Goal: Check status

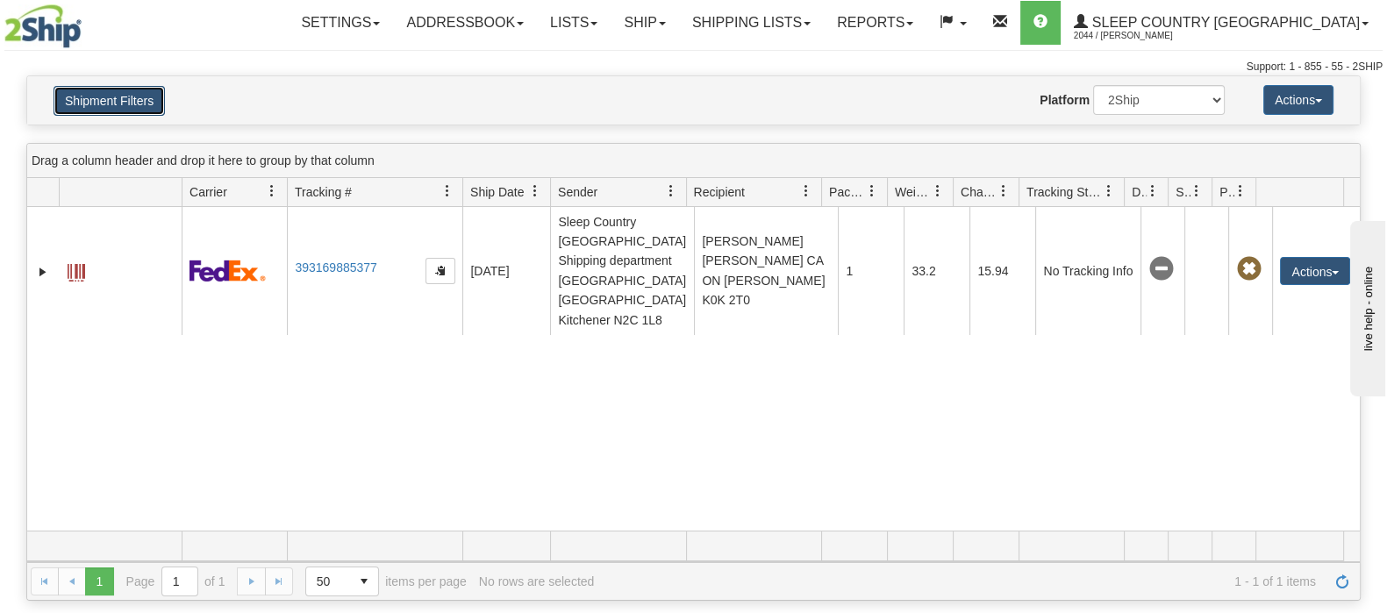
click at [139, 93] on button "Shipment Filters" at bounding box center [109, 101] width 111 height 30
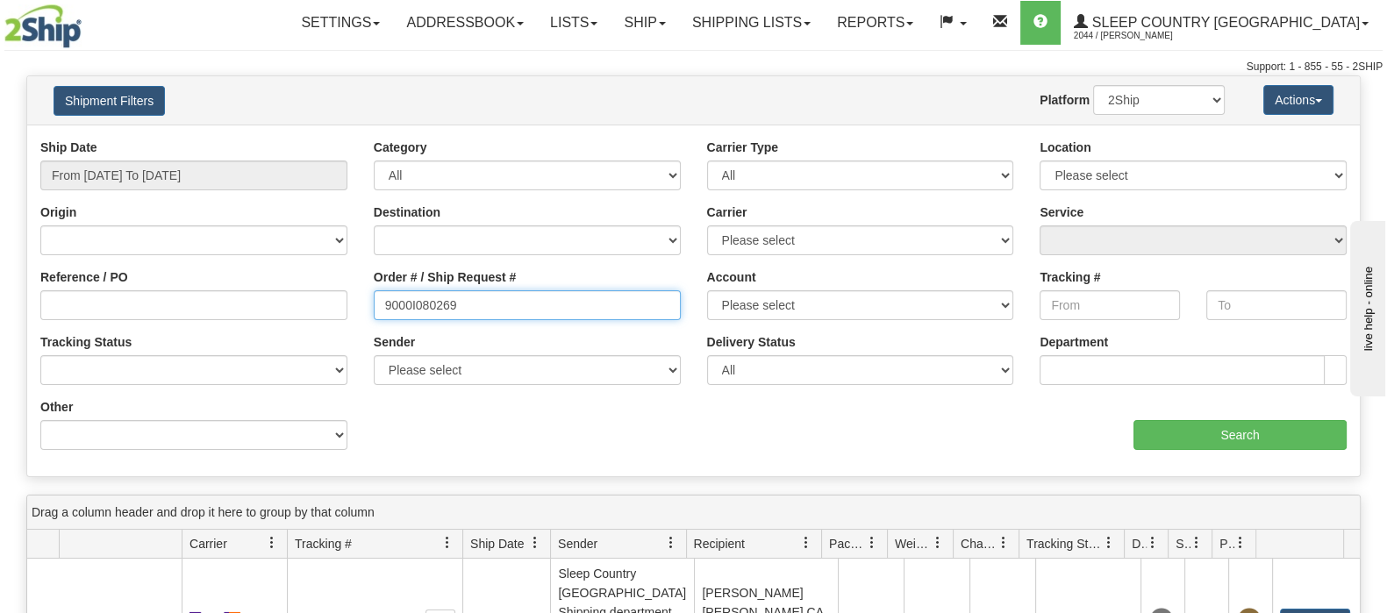
drag, startPoint x: 456, startPoint y: 300, endPoint x: 305, endPoint y: 292, distance: 151.1
click at [305, 139] on div "Reference / PO Order # / Ship Request # 9000I080269 Account Please select [GEOG…" at bounding box center [693, 139] width 1332 height 0
paste input "9227"
type input "9000I092279"
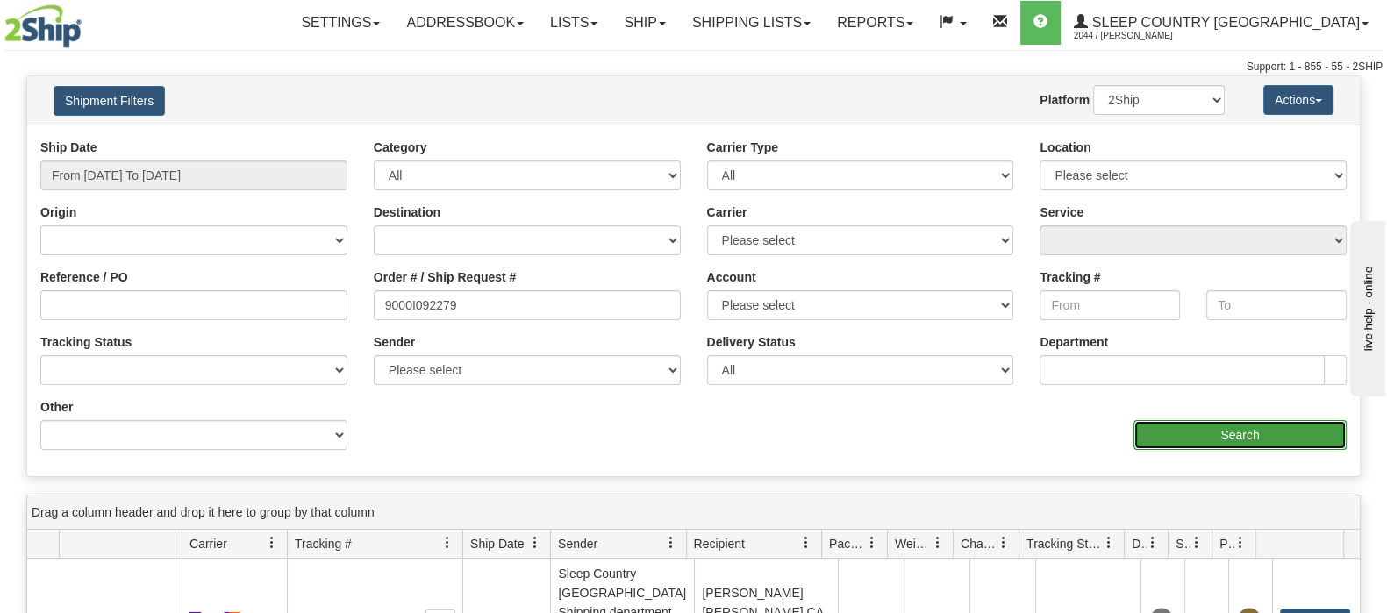
click at [1256, 432] on input "Search" at bounding box center [1239, 435] width 213 height 30
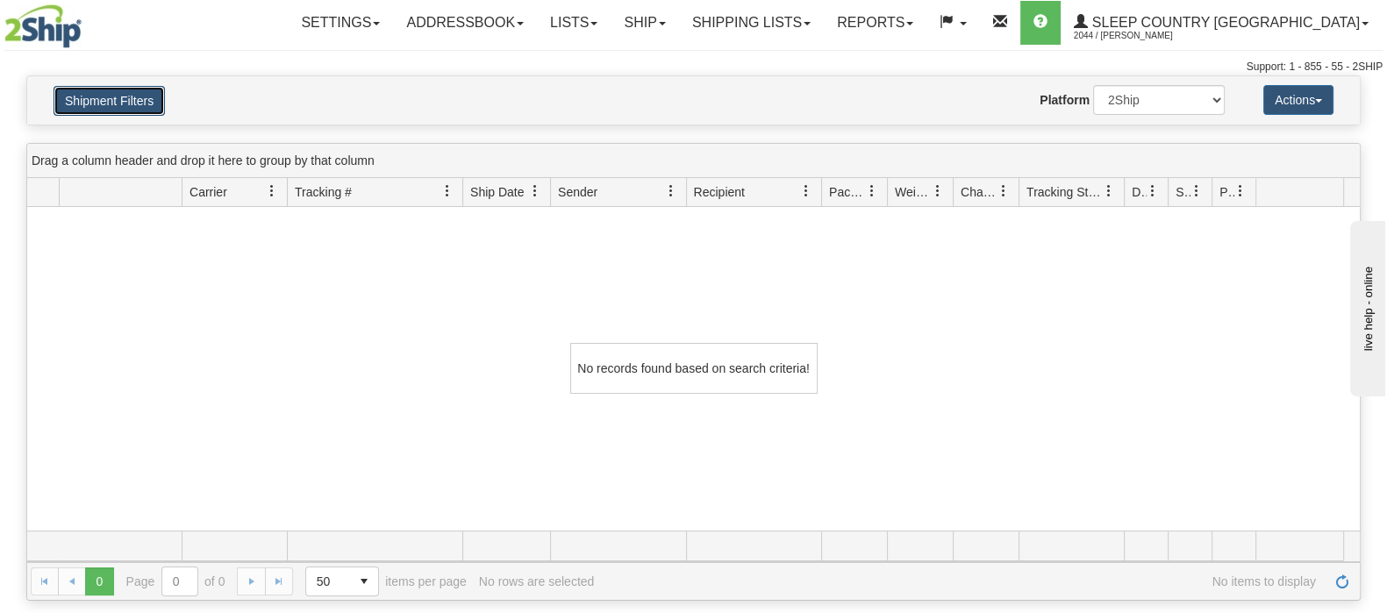
click at [110, 109] on button "Shipment Filters" at bounding box center [109, 101] width 111 height 30
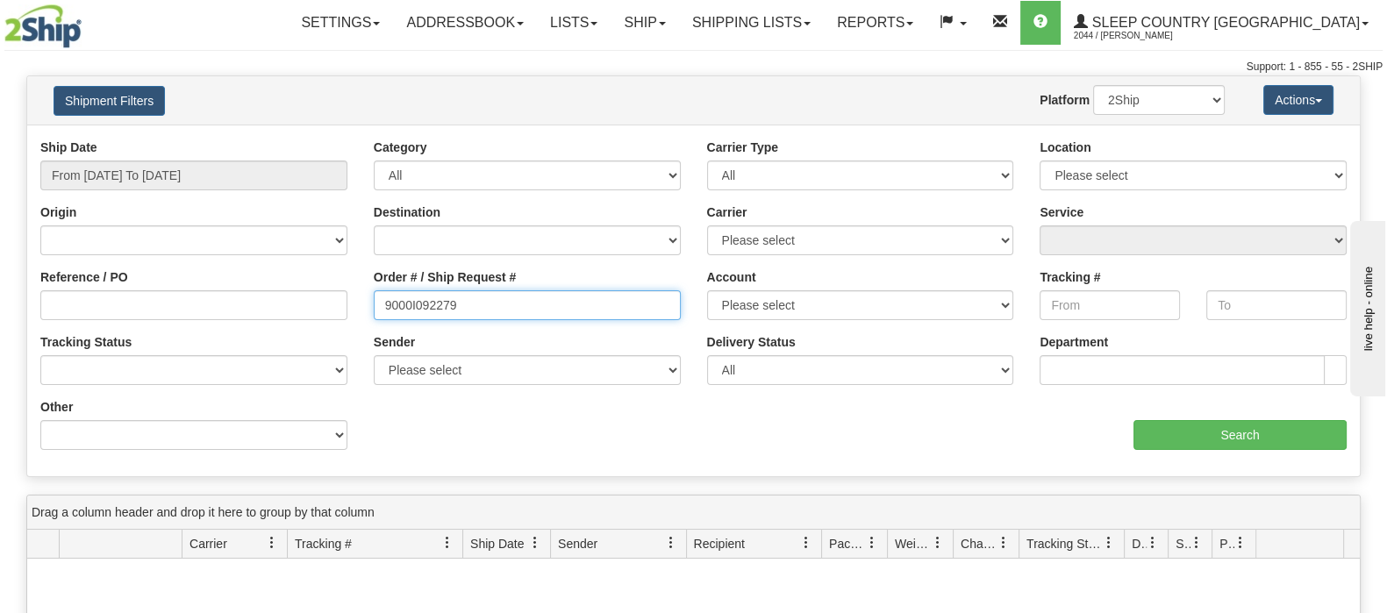
drag, startPoint x: 333, startPoint y: 282, endPoint x: 321, endPoint y: 278, distance: 13.0
click at [296, 139] on div "Reference / PO Order # / Ship Request # 9000I092279 Account Please select [GEOG…" at bounding box center [693, 139] width 1332 height 0
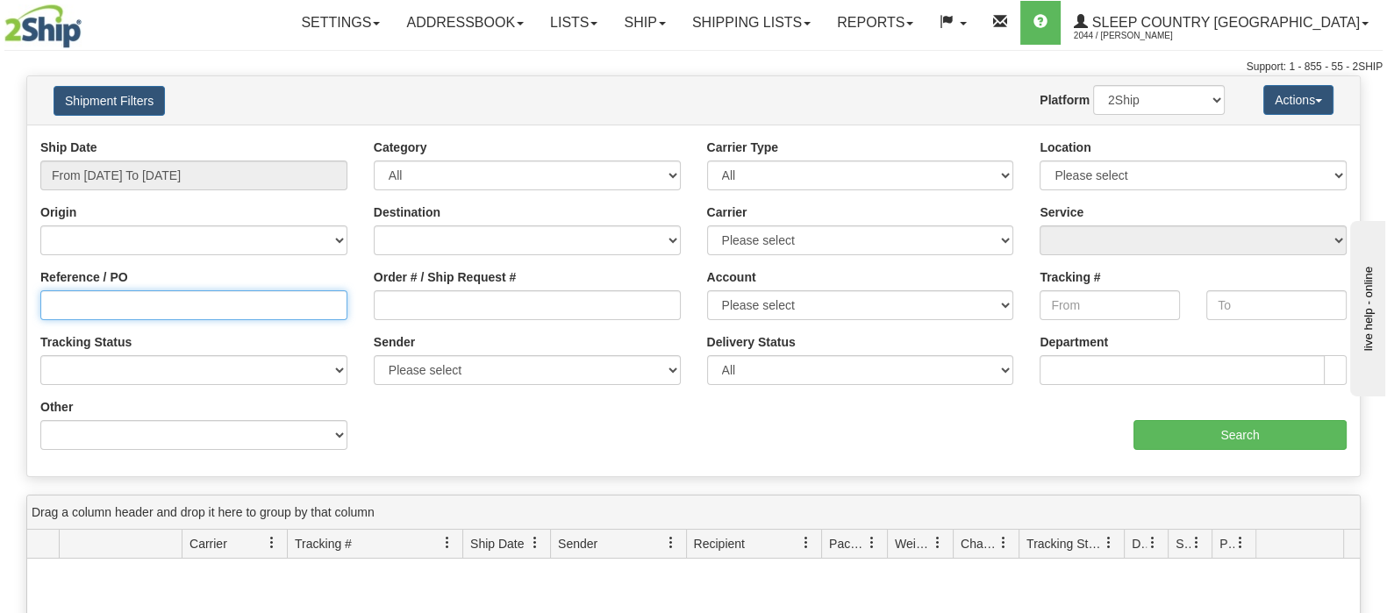
click at [289, 296] on input "Reference / PO" at bounding box center [193, 305] width 307 height 30
paste input "9000I092279"
type input "9000I092279"
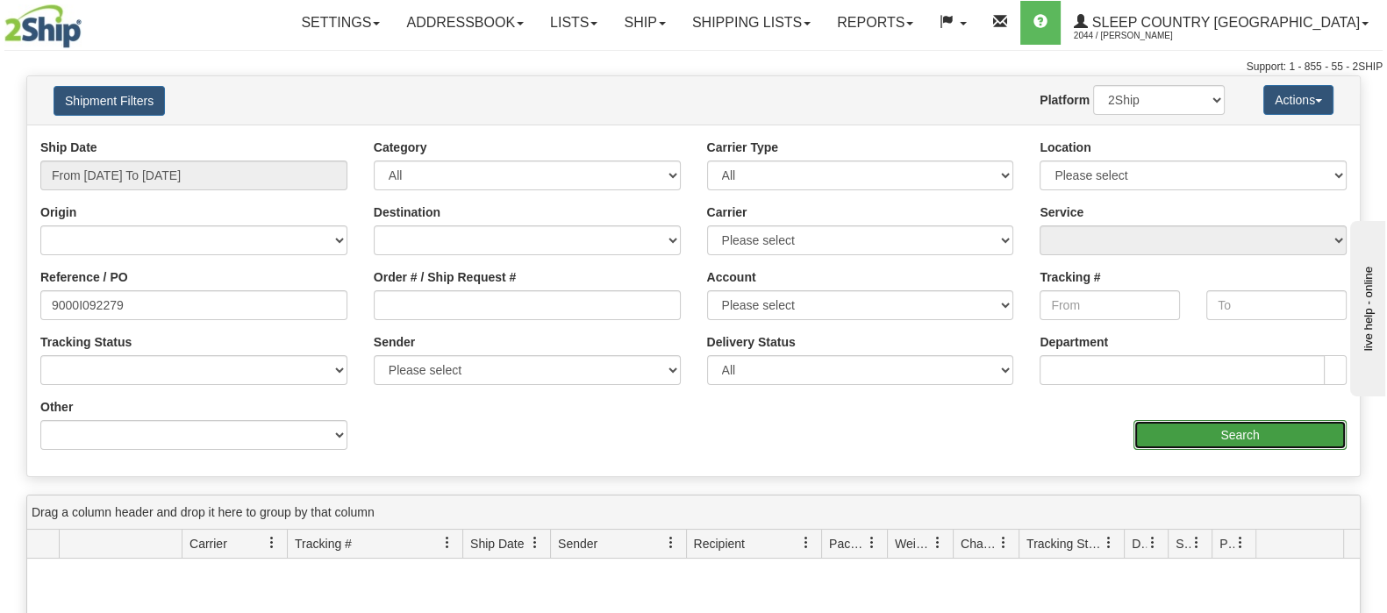
click at [1165, 436] on input "Search" at bounding box center [1239, 435] width 213 height 30
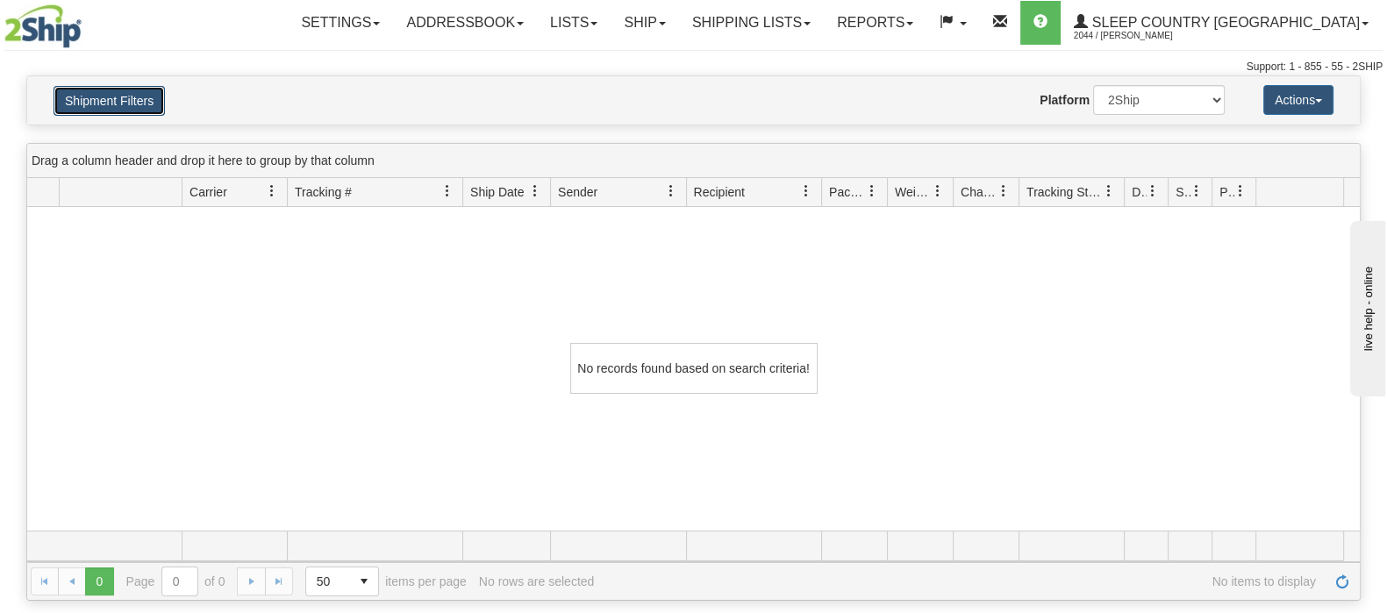
click at [132, 104] on button "Shipment Filters" at bounding box center [109, 101] width 111 height 30
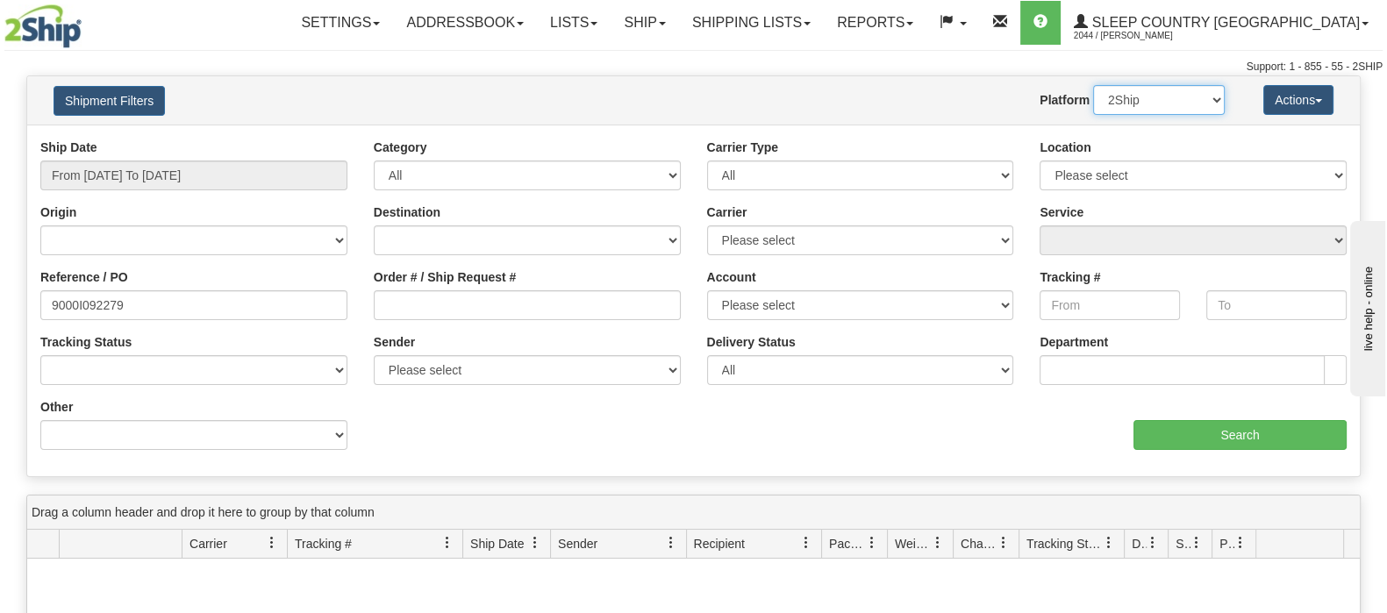
click at [1192, 100] on select "2Ship Imported" at bounding box center [1159, 100] width 132 height 30
select select "1"
click at [1093, 85] on select "2Ship Imported" at bounding box center [1159, 100] width 132 height 30
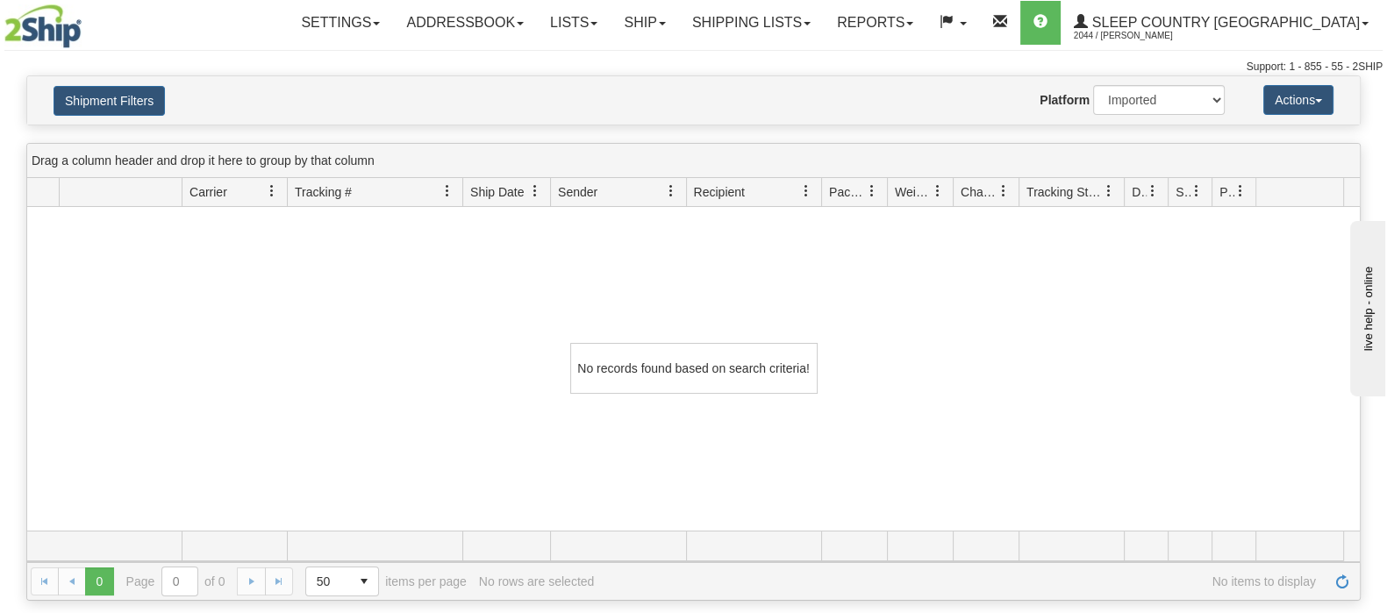
click at [96, 77] on div "Shipment Filters Website Agent Nothing selected Client User Platform 2Ship Impo…" at bounding box center [693, 100] width 1332 height 48
click at [113, 96] on button "Shipment Filters" at bounding box center [109, 101] width 111 height 30
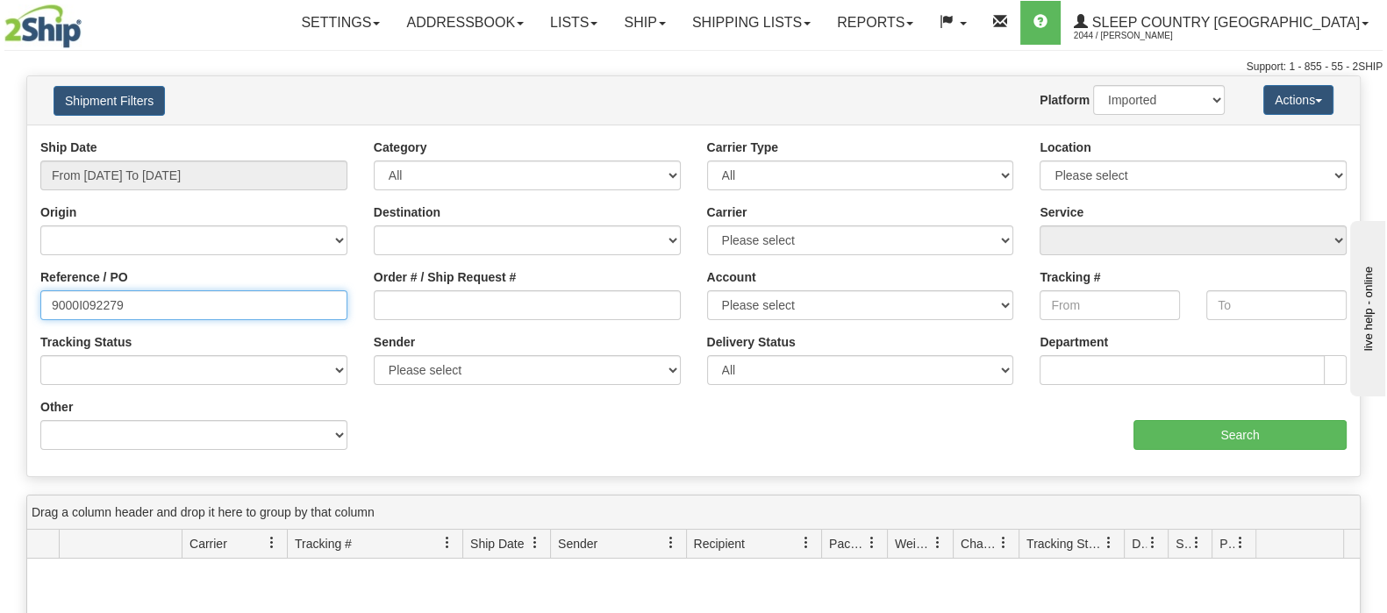
click at [237, 304] on input "9000I092279" at bounding box center [193, 305] width 307 height 30
click at [492, 313] on input "Order # / Ship Request #" at bounding box center [527, 305] width 307 height 30
drag, startPoint x: 158, startPoint y: 304, endPoint x: -18, endPoint y: 304, distance: 175.4
click at [0, 304] on html "Upgrade Account Cancel Toggle navigation Settings New Senders" at bounding box center [693, 306] width 1387 height 613
paste input ". One moment, please. Rédacteur du message Chat No file chosenNo file chosen"
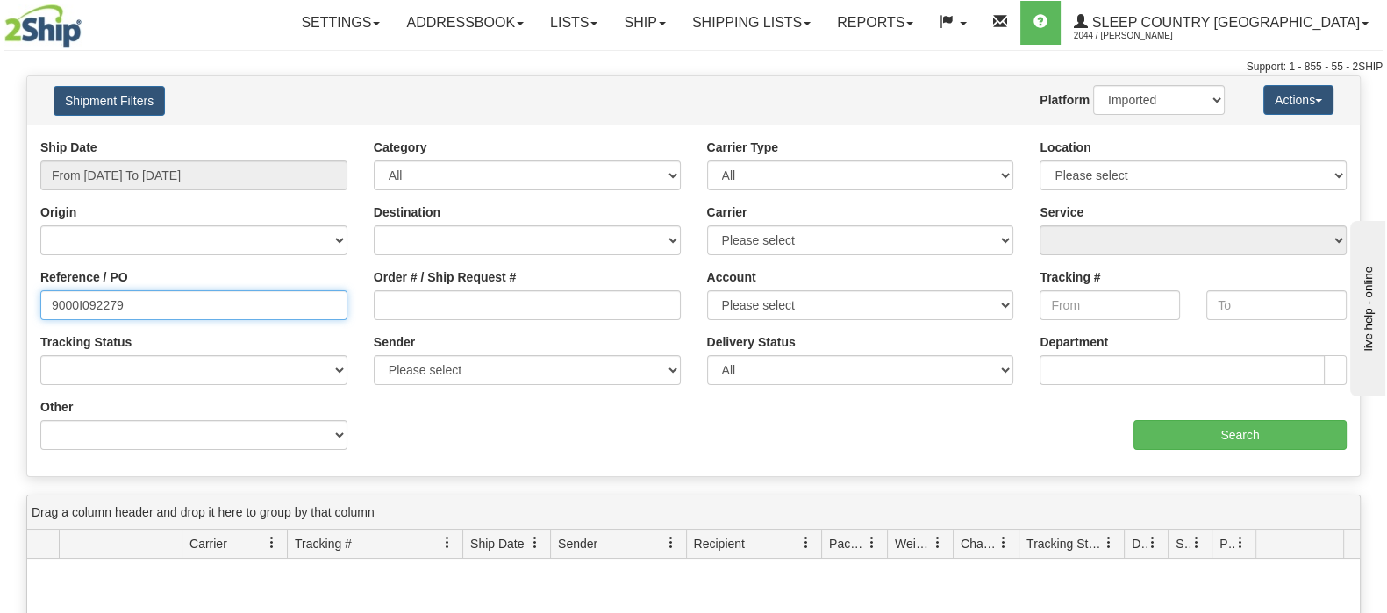
type input ". One moment, please. Rédacteur du message Chat No file chosenNo file chosen"
drag, startPoint x: 337, startPoint y: 305, endPoint x: -369, endPoint y: 284, distance: 706.5
click at [0, 284] on html "Upgrade Account Cancel Toggle navigation Settings New Senders" at bounding box center [693, 306] width 1387 height 613
click at [197, 313] on input "Reference / PO" at bounding box center [193, 305] width 307 height 30
paste input "1057240"
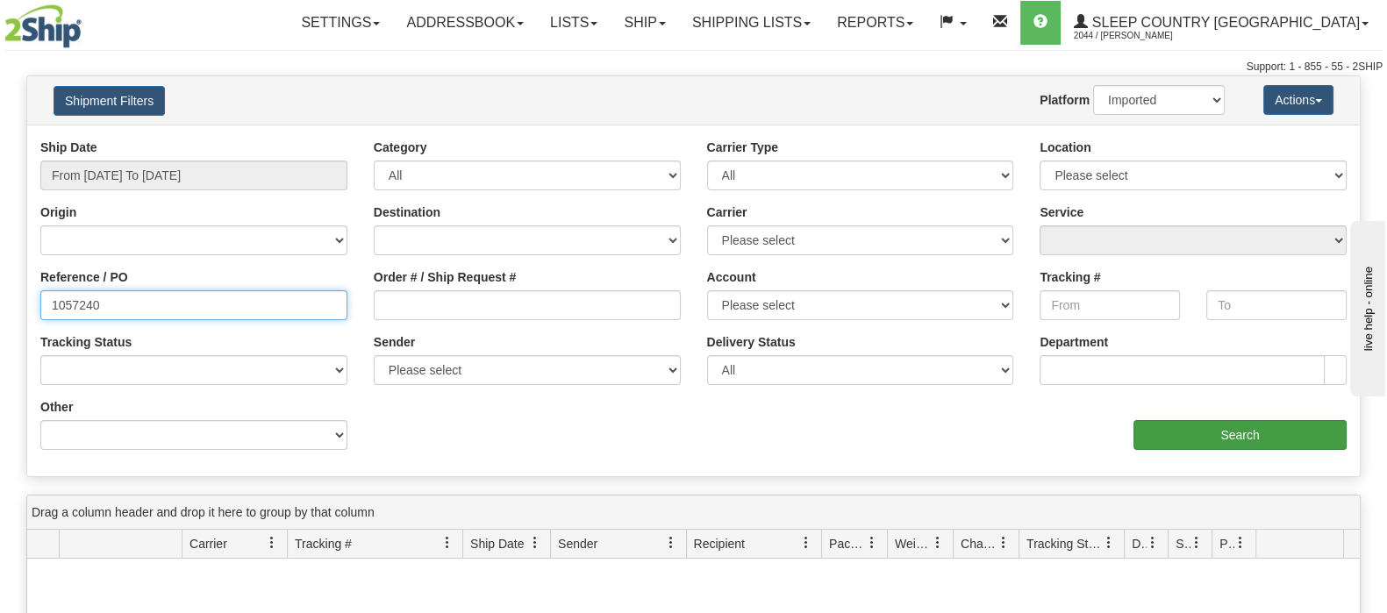
type input "1057240"
click at [1197, 431] on input "Search" at bounding box center [1239, 435] width 213 height 30
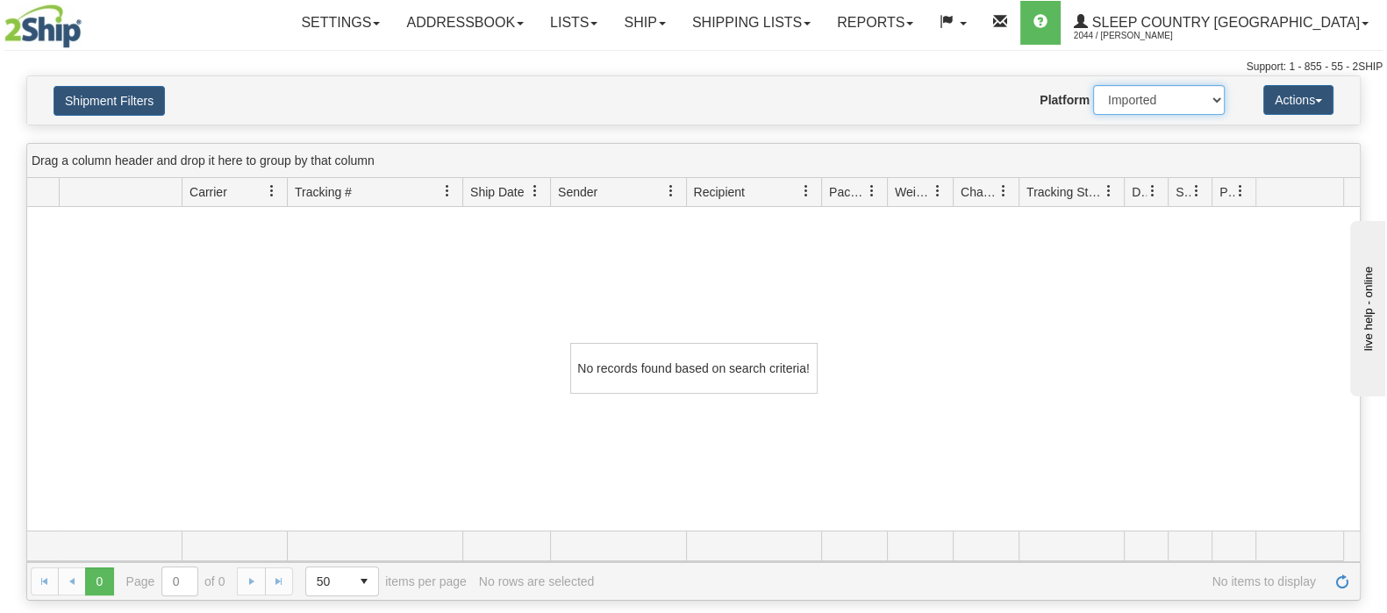
click at [1121, 93] on select "2Ship Imported" at bounding box center [1159, 100] width 132 height 30
select select "0"
click at [1093, 85] on select "2Ship Imported" at bounding box center [1159, 100] width 132 height 30
click at [118, 82] on div "Shipment Filters Website Agent Nothing selected Client User Platform 2Ship Impo…" at bounding box center [693, 100] width 1332 height 48
click at [163, 118] on div "Shipment Filters Website Agent Nothing selected Client User Platform 2Ship Impo…" at bounding box center [693, 100] width 1332 height 48
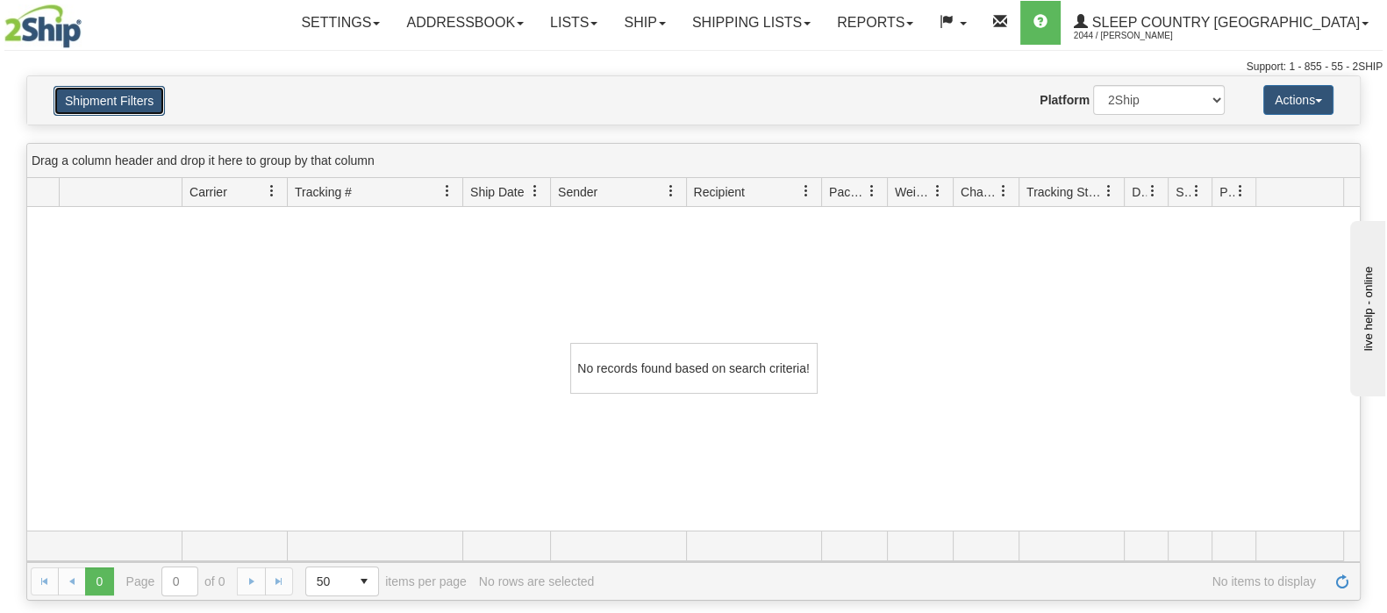
click at [147, 107] on button "Shipment Filters" at bounding box center [109, 101] width 111 height 30
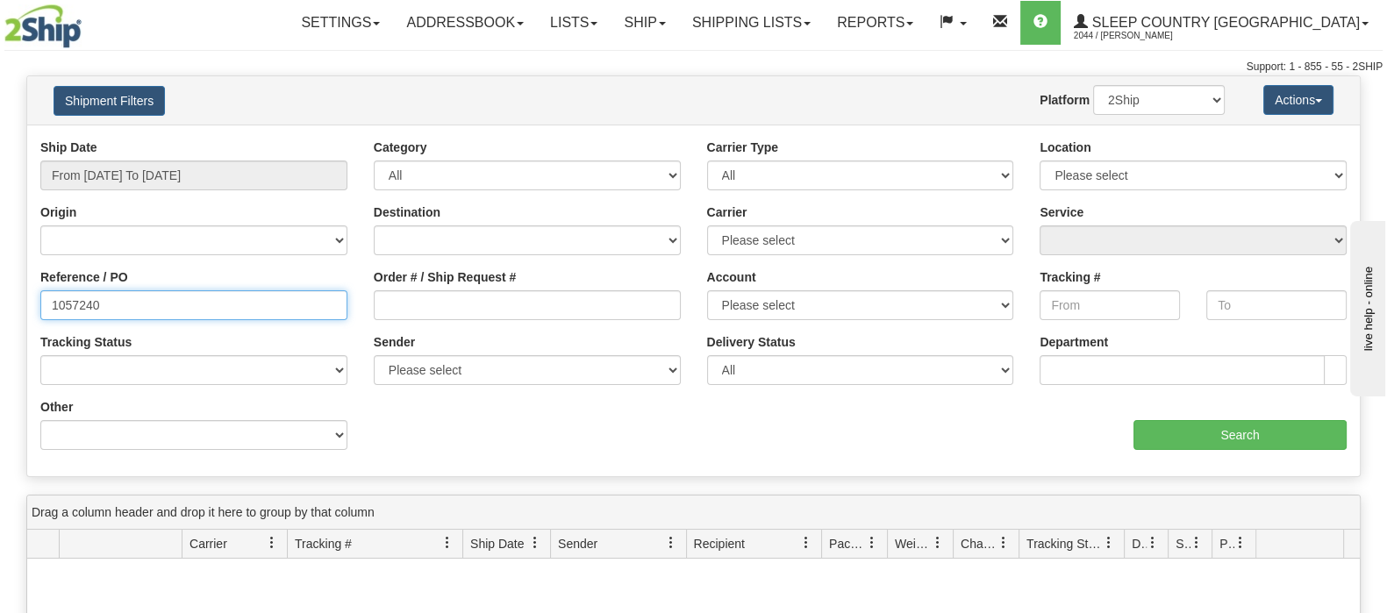
drag, startPoint x: 161, startPoint y: 311, endPoint x: 110, endPoint y: 316, distance: 51.9
click at [162, 312] on input "1057240" at bounding box center [193, 305] width 307 height 30
click at [53, 312] on input "1057240" at bounding box center [193, 305] width 307 height 30
drag, startPoint x: 123, startPoint y: 296, endPoint x: -61, endPoint y: 296, distance: 184.2
click at [0, 296] on html "Upgrade Account Cancel Toggle navigation Settings New Senders" at bounding box center [693, 306] width 1387 height 613
